Goal: Transaction & Acquisition: Purchase product/service

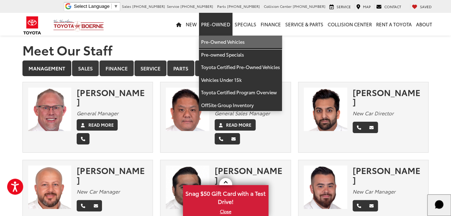
click at [223, 41] on link "Pre-Owned Vehicles" at bounding box center [240, 42] width 83 height 13
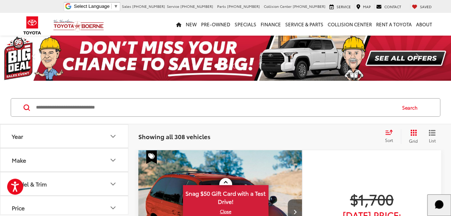
click at [226, 107] on input "Search by Make, Model, or Keyword" at bounding box center [215, 107] width 360 height 17
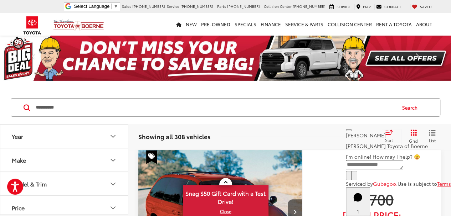
type input "**********"
